Goal: Task Accomplishment & Management: Manage account settings

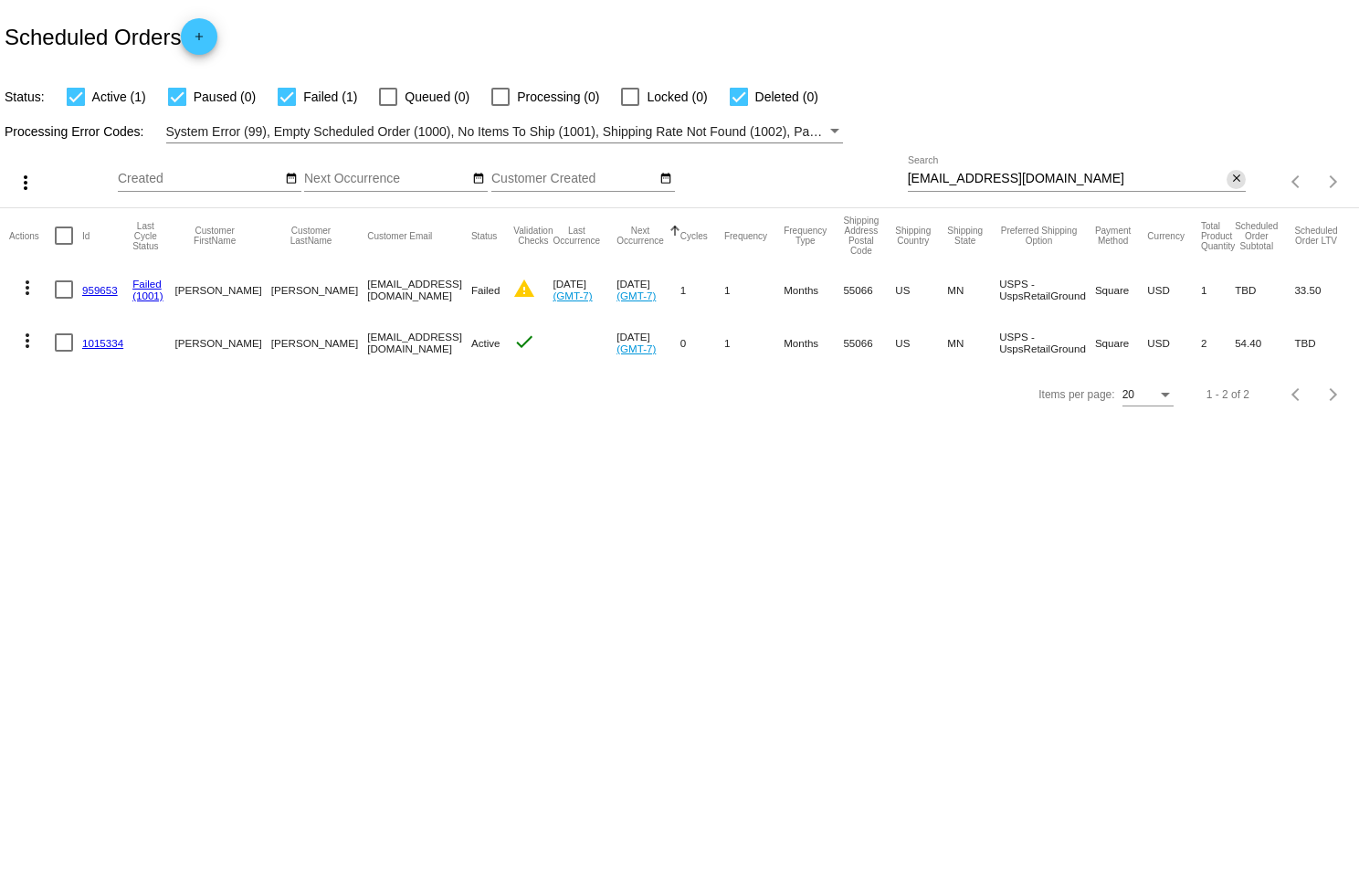
click at [1232, 180] on mat-icon "close" at bounding box center [1236, 178] width 13 height 15
click at [1235, 183] on app-dashboard-scheduled-orders "Scheduled Orders add Status: Active (1) Paused (0) Failed (1) Queued (0) Proces…" at bounding box center [679, 210] width 1359 height 420
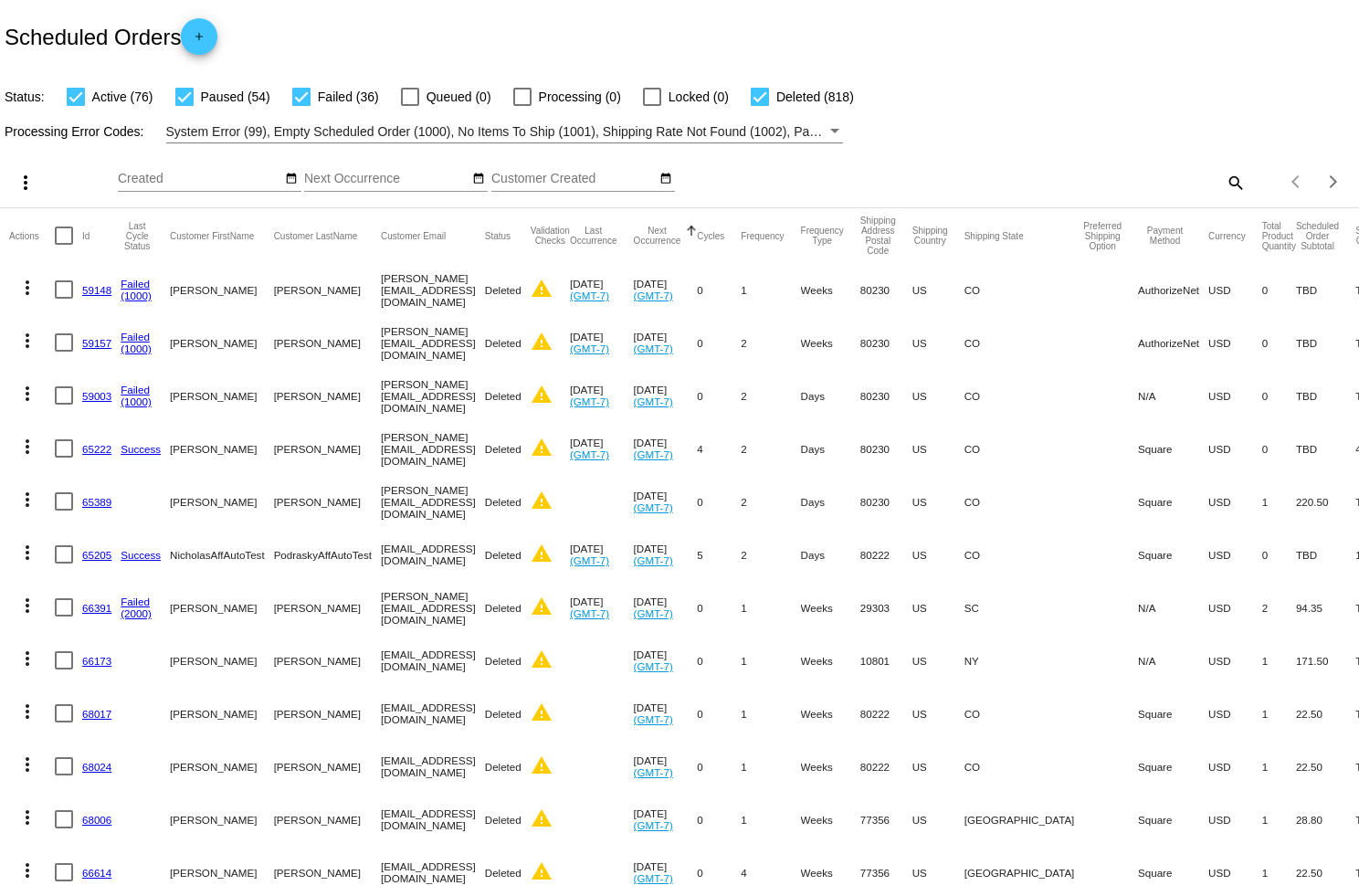
click at [1235, 183] on mat-icon "search" at bounding box center [1234, 181] width 22 height 28
click at [1141, 182] on input "Search" at bounding box center [1077, 178] width 339 height 15
paste input "[EMAIL_ADDRESS][DOMAIN_NAME]"
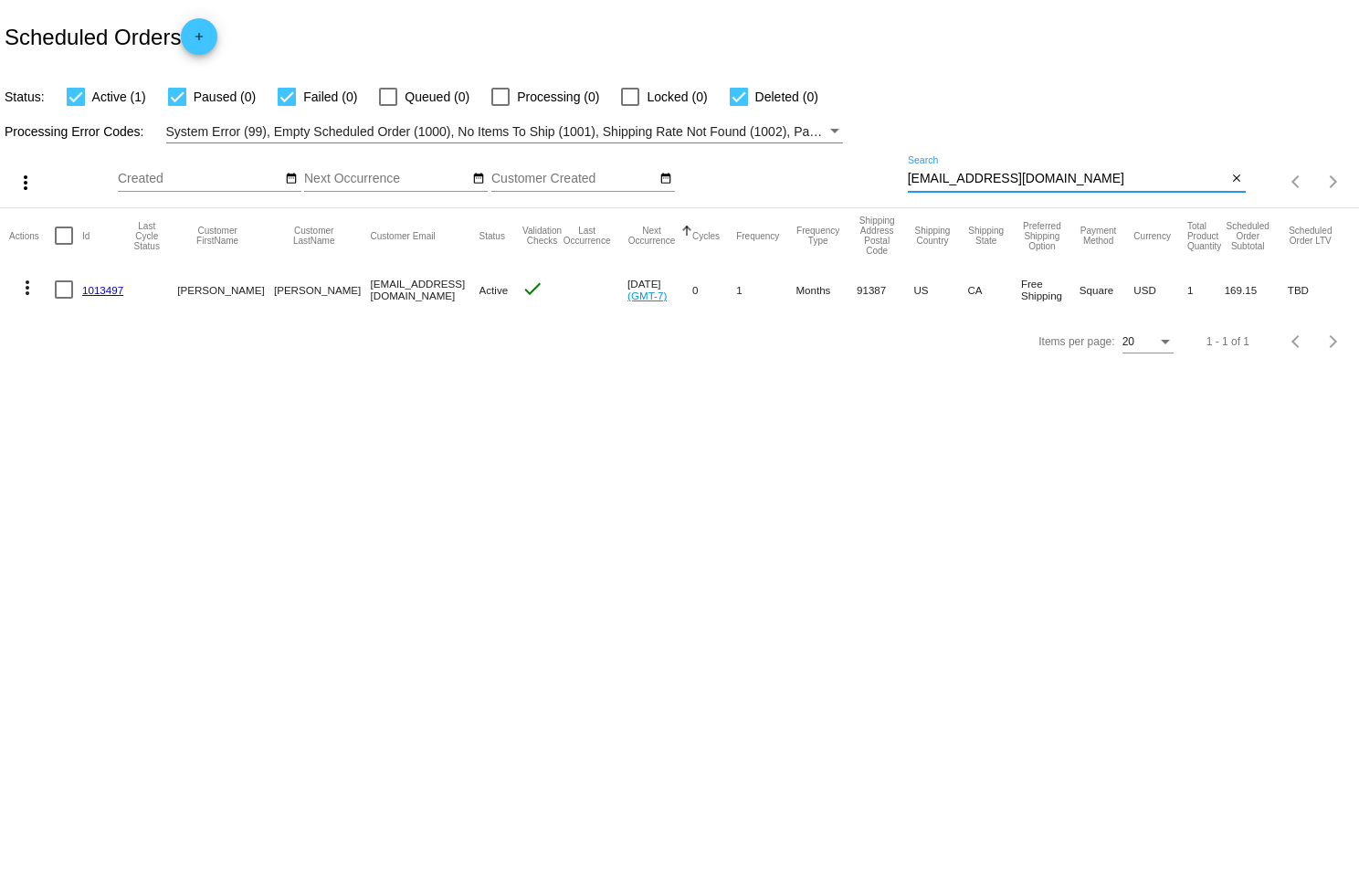
type input "[EMAIL_ADDRESS][DOMAIN_NAME]"
click at [24, 293] on mat-icon "more_vert" at bounding box center [27, 288] width 22 height 22
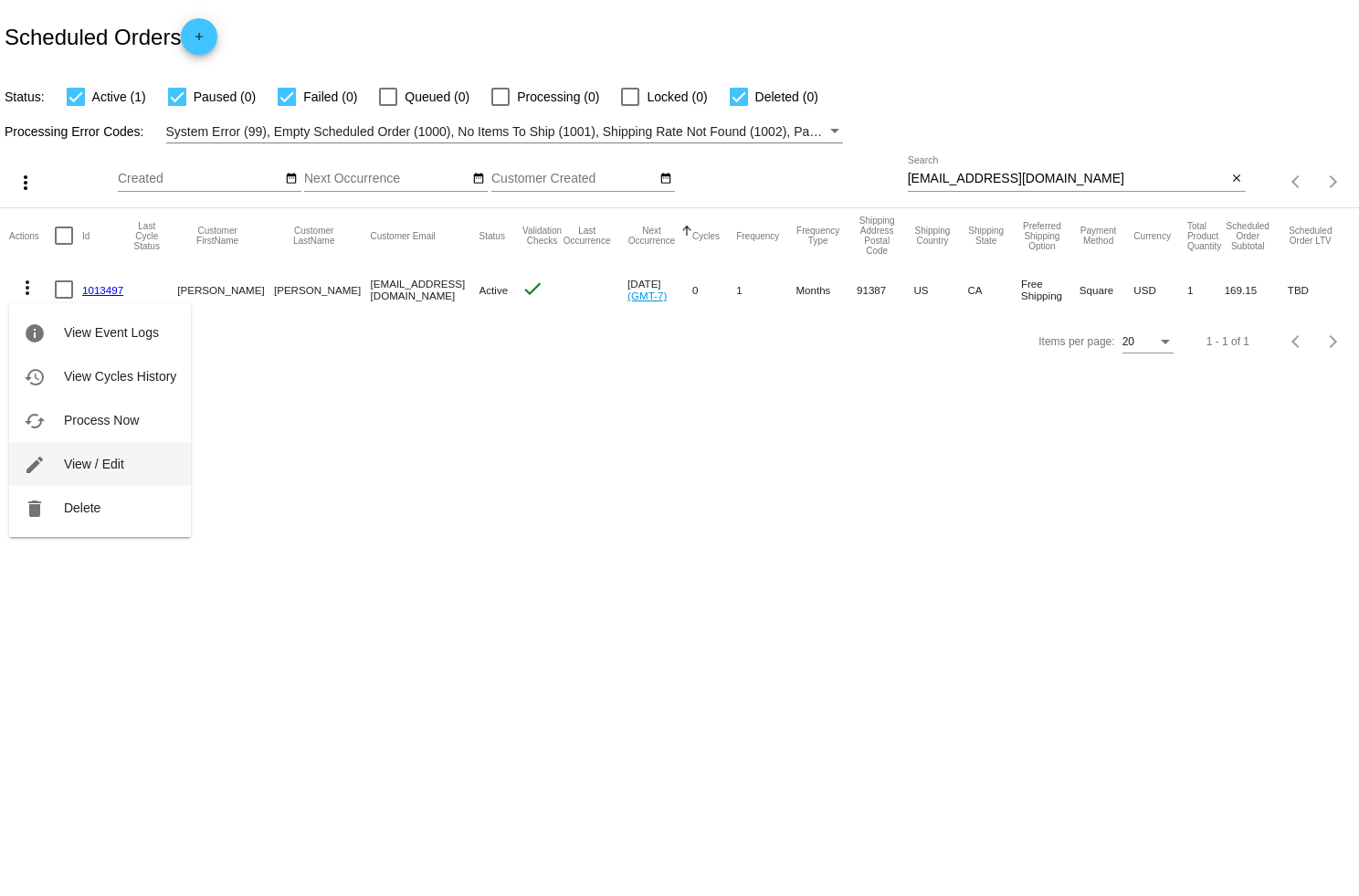
click at [81, 454] on button "edit View / Edit" at bounding box center [100, 463] width 182 height 44
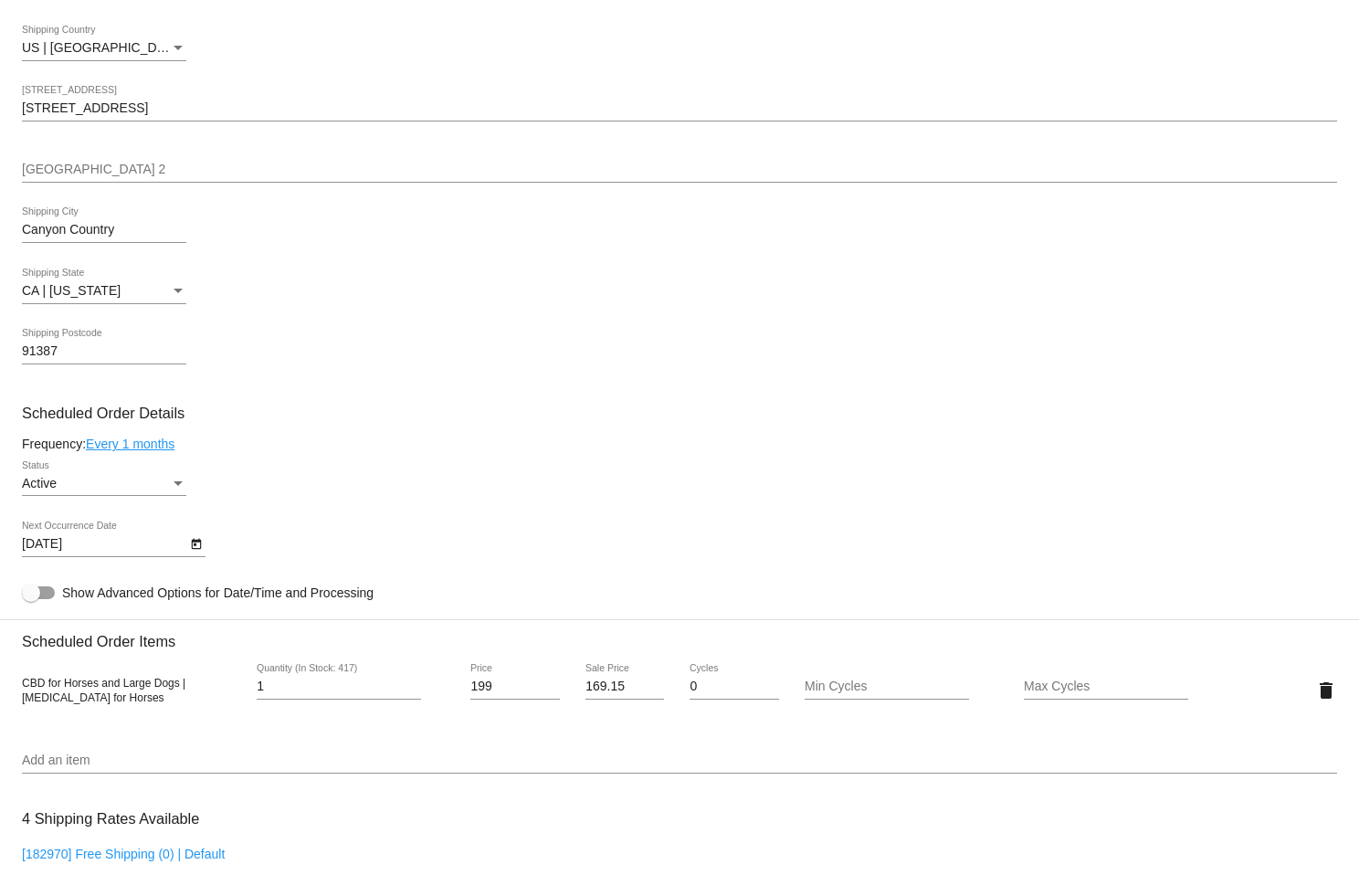
scroll to position [486, 0]
click at [183, 493] on div "Status" at bounding box center [177, 485] width 16 height 15
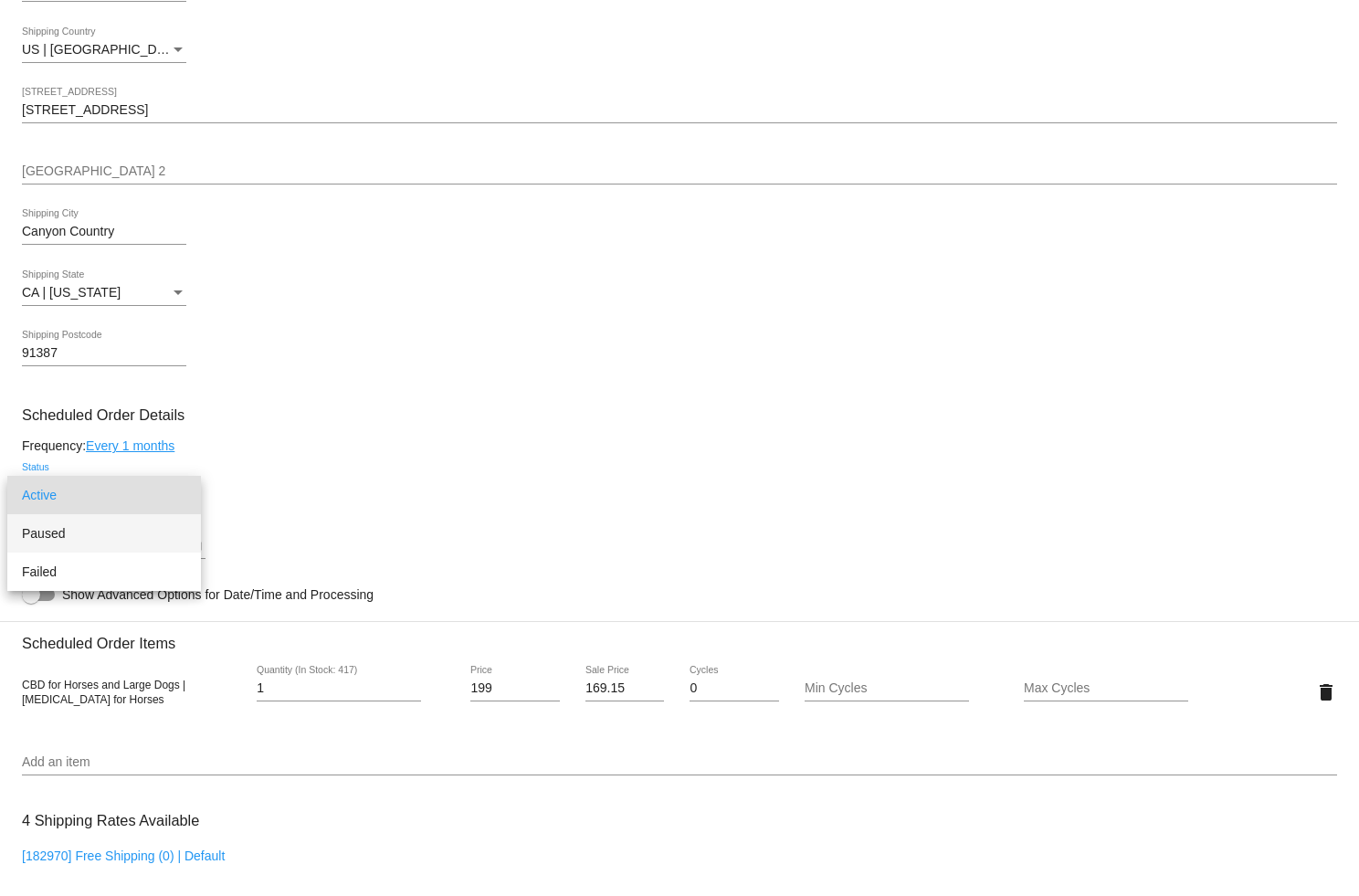
click at [144, 535] on span "Paused" at bounding box center [105, 534] width 165 height 39
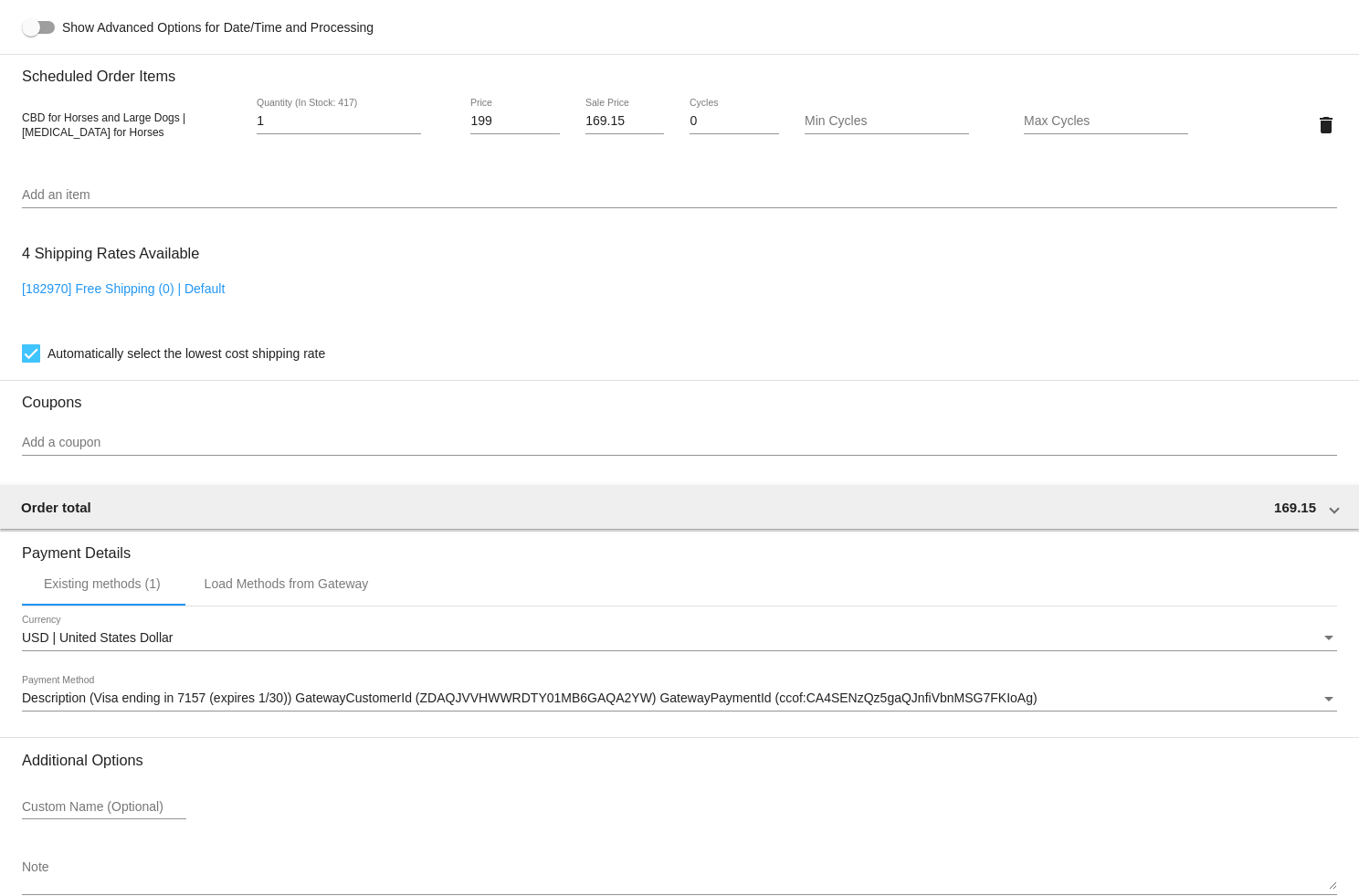
scroll to position [1168, 0]
